Goal: Find specific page/section: Find specific page/section

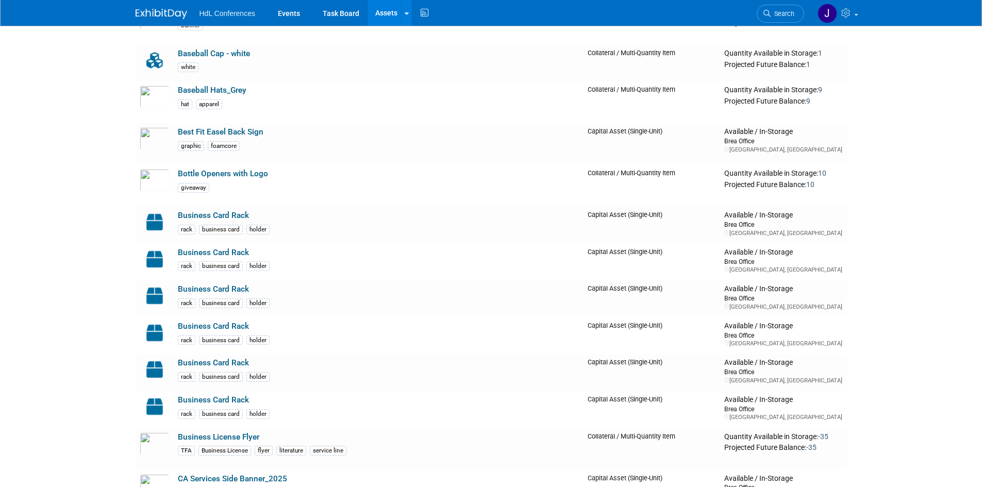
click at [144, 12] on img at bounding box center [162, 14] width 52 height 10
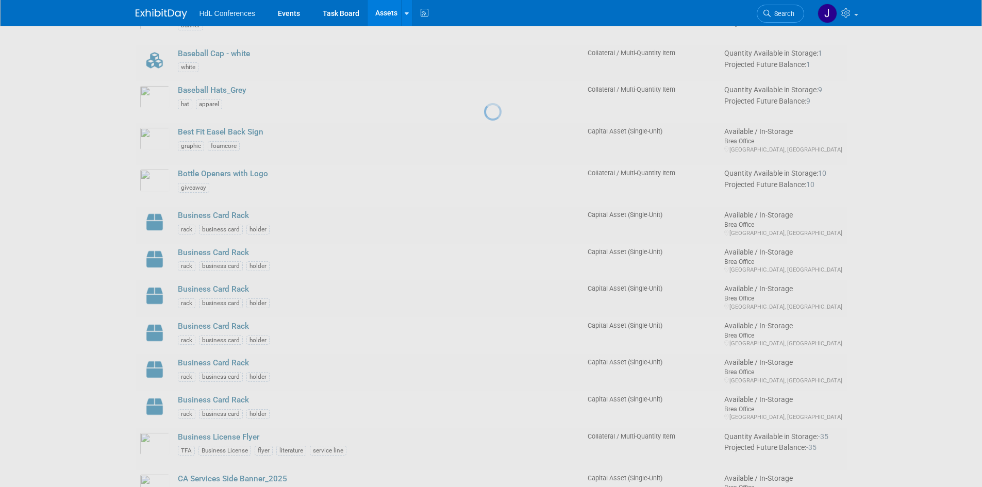
click at [144, 12] on img at bounding box center [162, 14] width 52 height 10
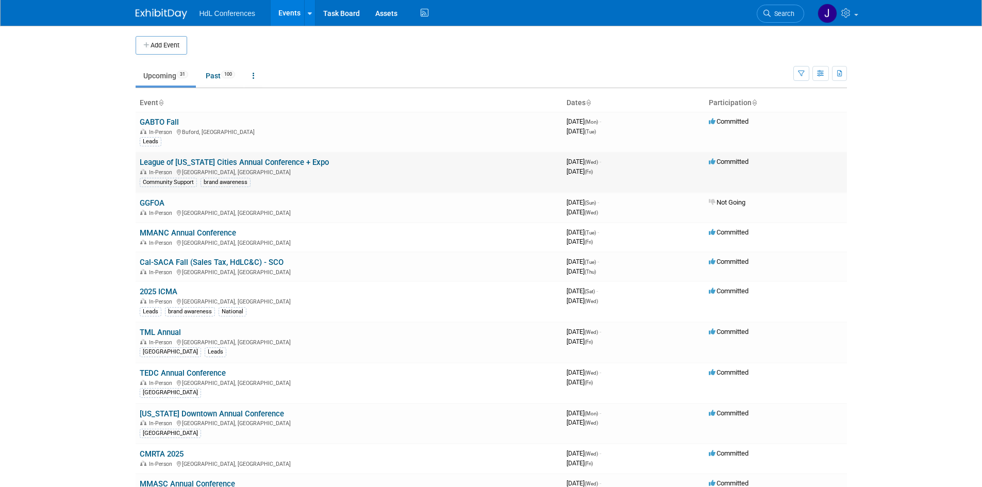
click at [198, 162] on link "League of [US_STATE] Cities Annual Conference + Expo" at bounding box center [234, 162] width 189 height 9
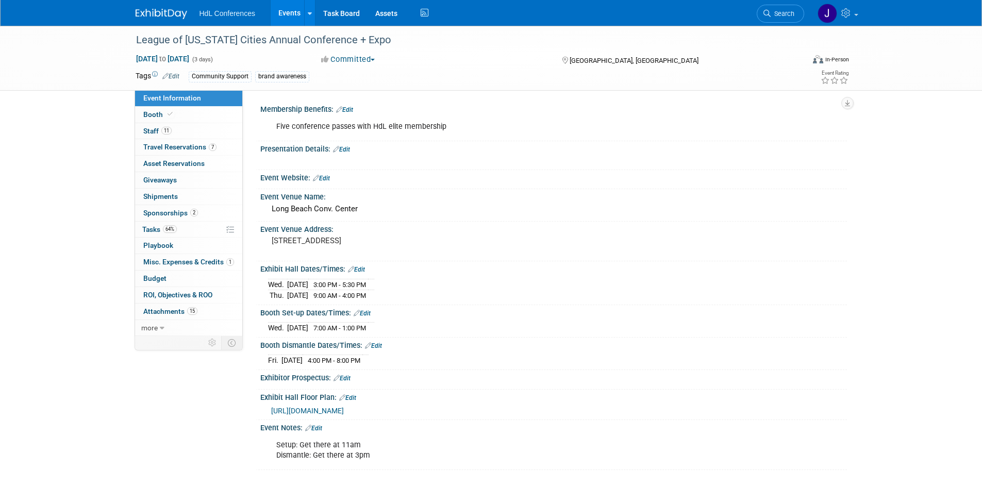
click at [167, 13] on img at bounding box center [162, 14] width 52 height 10
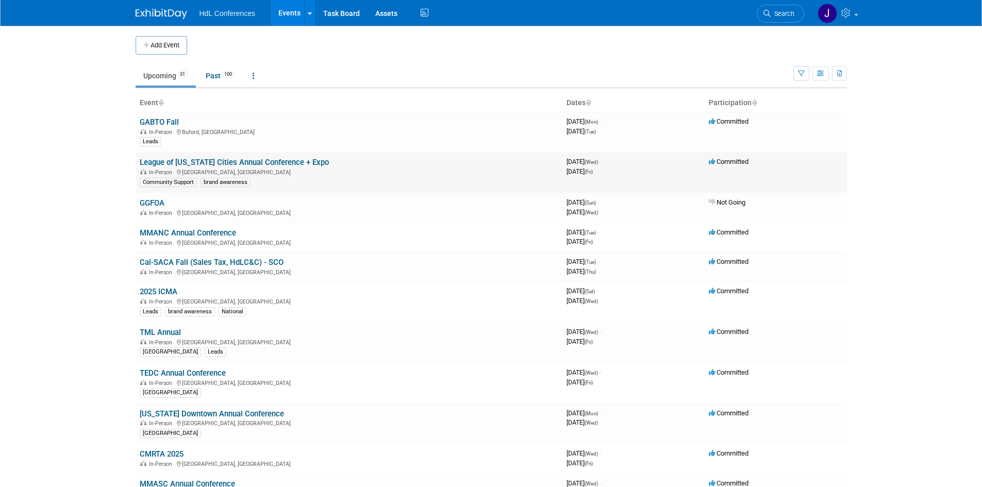
click at [195, 158] on link "League of [US_STATE] Cities Annual Conference + Expo" at bounding box center [234, 162] width 189 height 9
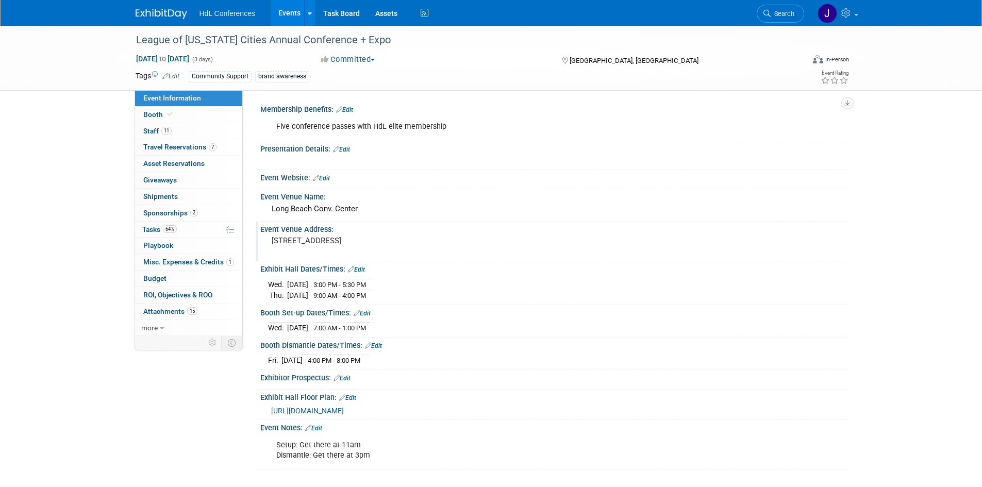
click at [393, 245] on pre "[STREET_ADDRESS]" at bounding box center [383, 240] width 222 height 9
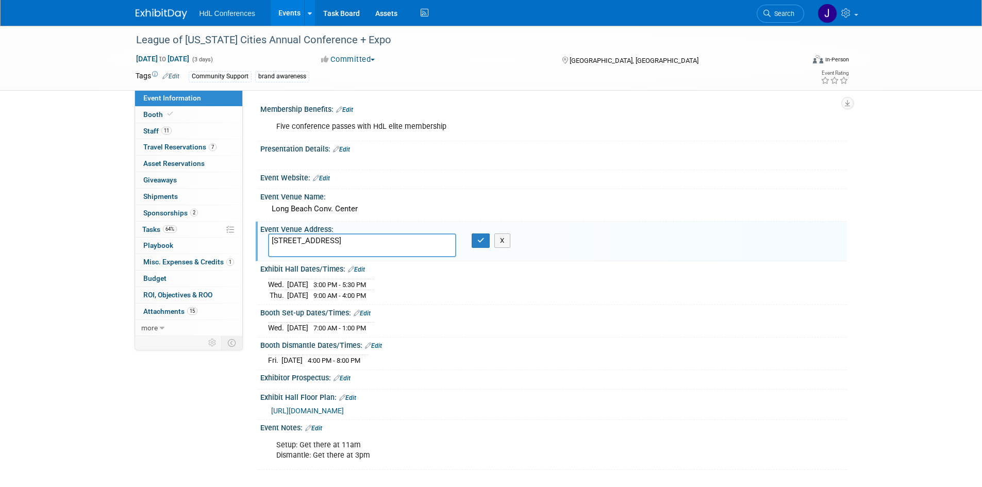
drag, startPoint x: 393, startPoint y: 239, endPoint x: 296, endPoint y: 237, distance: 97.0
click at [296, 237] on textarea "[STREET_ADDRESS]" at bounding box center [362, 246] width 188 height 24
click at [505, 242] on button "X" at bounding box center [502, 241] width 16 height 14
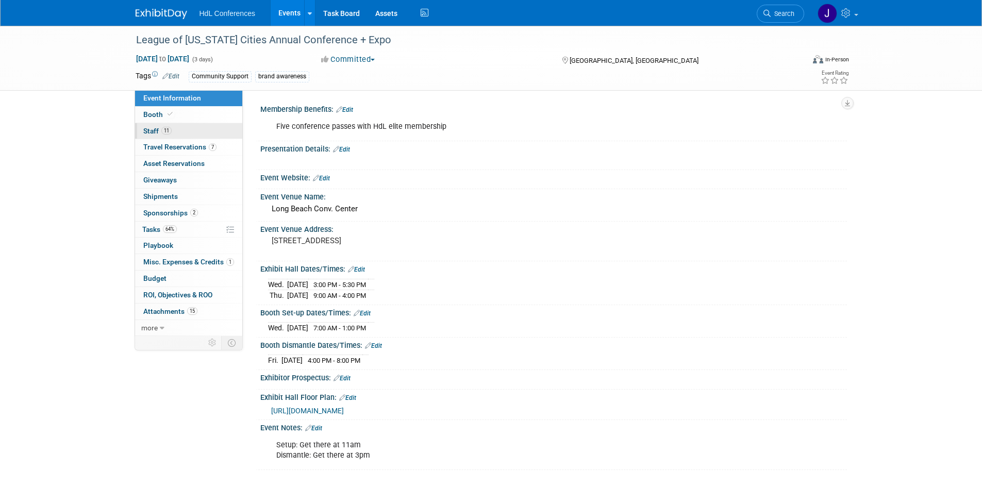
click at [180, 127] on link "11 Staff 11" at bounding box center [188, 131] width 107 height 16
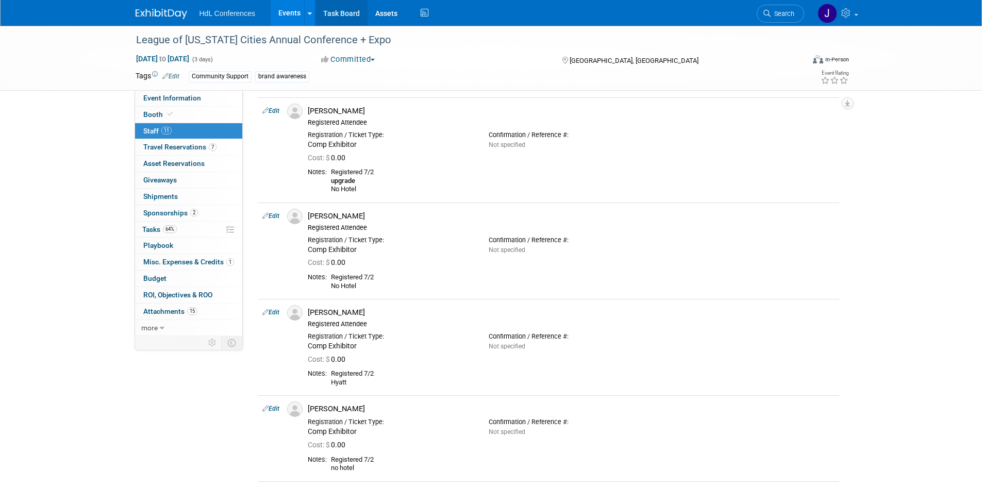
scroll to position [361, 0]
